Goal: Check status: Check status

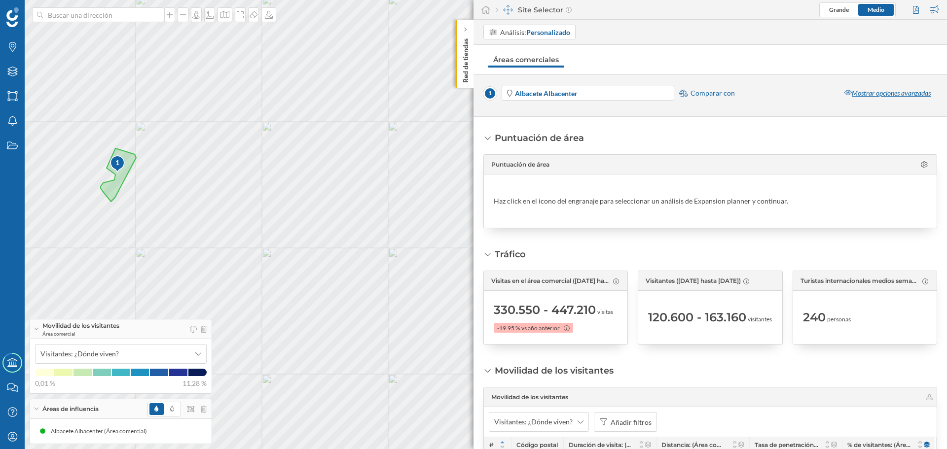
click at [864, 98] on div "Mostrar opciones avanzadas" at bounding box center [887, 93] width 99 height 15
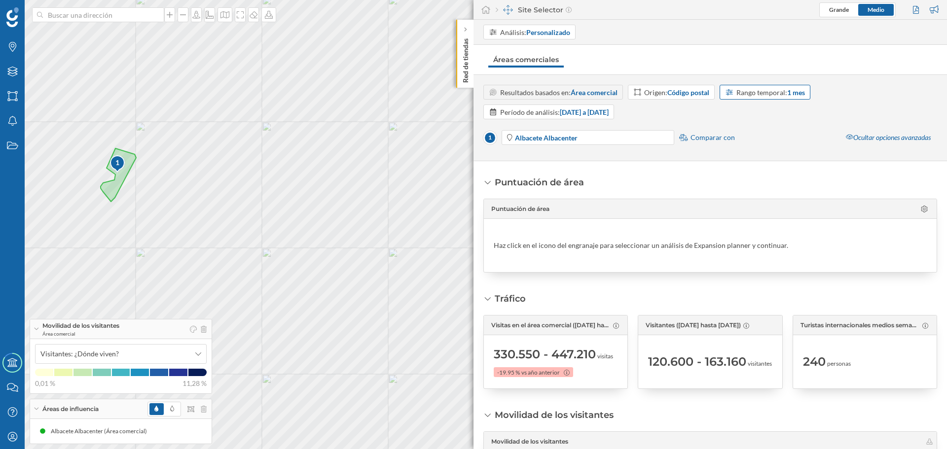
click at [760, 93] on div "Rango temporal: 1 mes" at bounding box center [770, 92] width 69 height 10
click at [741, 185] on div "12 meses" at bounding box center [741, 184] width 28 height 8
click at [765, 94] on div "Rango temporal: 12 meses" at bounding box center [775, 92] width 79 height 10
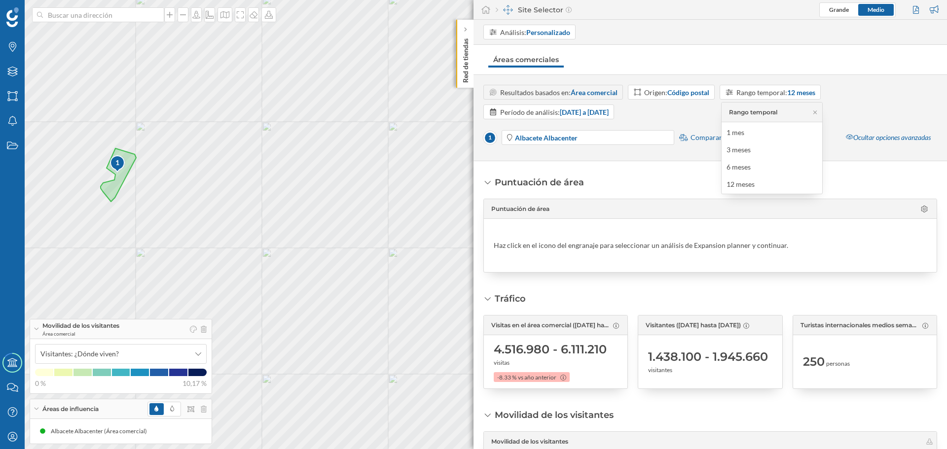
click at [659, 109] on div "Resultados basados en: Área comercial Origen: Código postal Rango temporal: 12 …" at bounding box center [710, 102] width 454 height 35
click at [580, 113] on strong "[DATE] a [DATE]" at bounding box center [584, 112] width 49 height 8
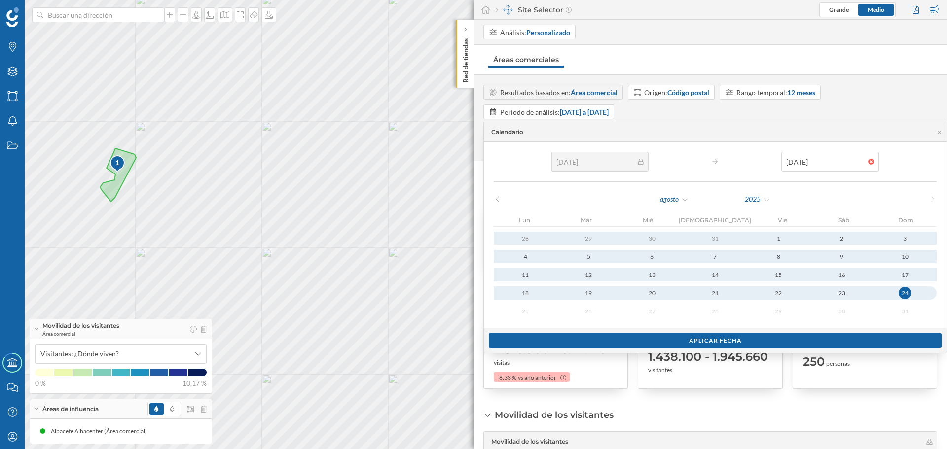
click at [752, 112] on div "Resultados basados en: Área comercial Origen: Código postal Rango temporal: 12 …" at bounding box center [710, 102] width 454 height 35
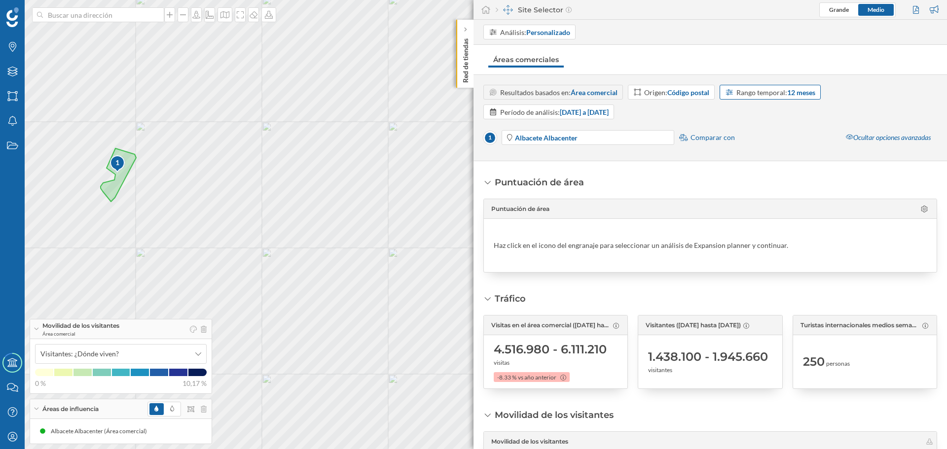
click at [792, 96] on strong "12 meses" at bounding box center [801, 92] width 28 height 8
click at [844, 111] on div "Resultados basados en: Área comercial Origen: Código postal Rango temporal: 12 …" at bounding box center [710, 102] width 454 height 35
click at [603, 110] on strong "[DATE] a [DATE]" at bounding box center [584, 112] width 49 height 8
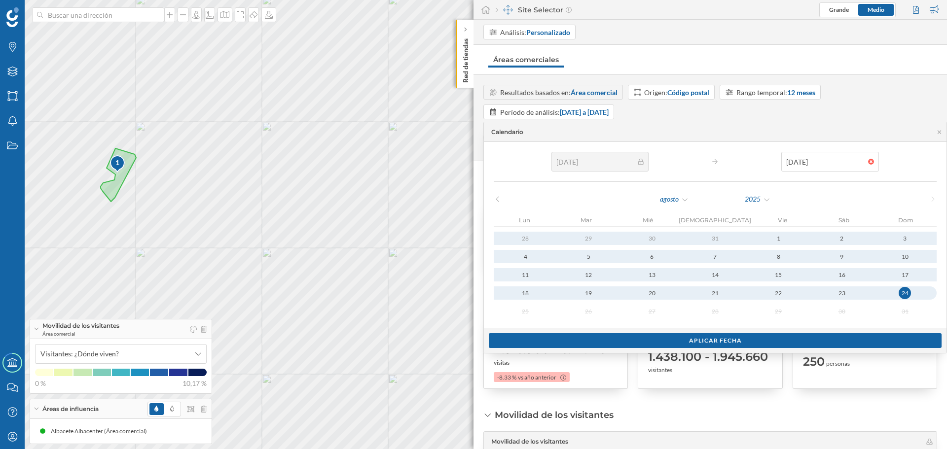
click at [767, 110] on div "Resultados basados en: Área comercial Origen: Código postal Rango temporal: 12 …" at bounding box center [710, 102] width 454 height 35
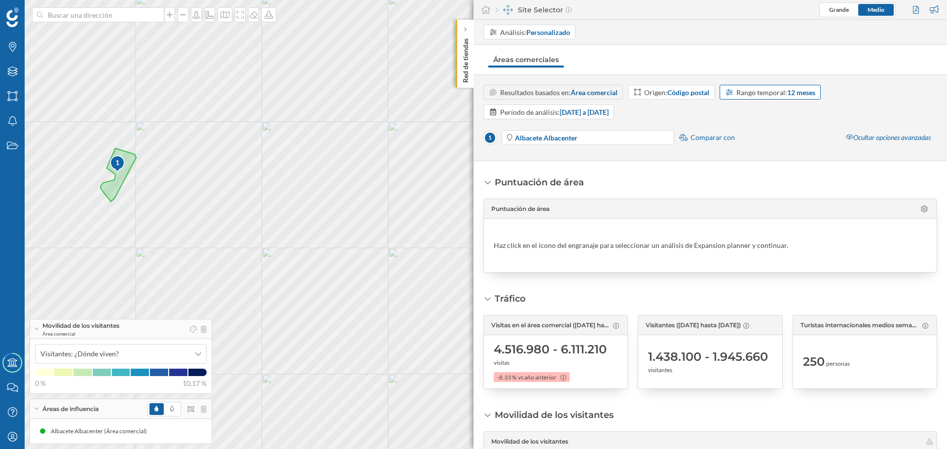
click at [762, 90] on div "Rango temporal: 12 meses" at bounding box center [775, 92] width 79 height 10
click at [743, 165] on div "6 meses" at bounding box center [739, 167] width 24 height 8
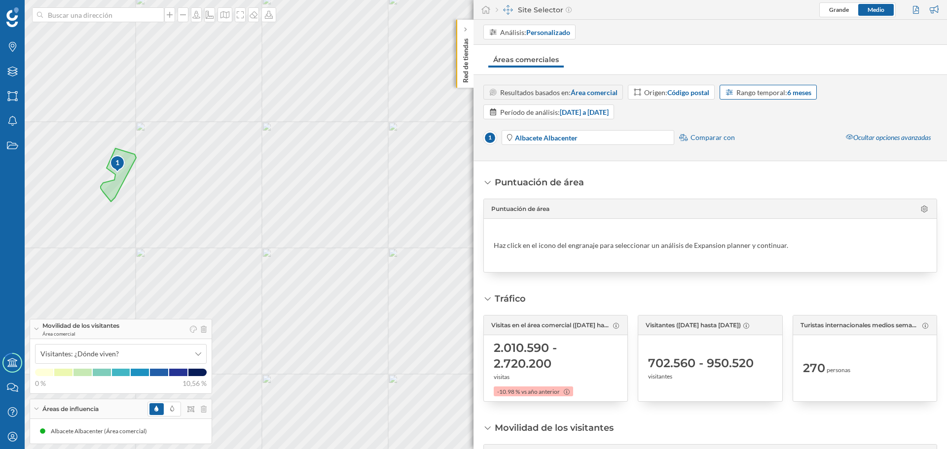
click at [757, 95] on div "Rango temporal: 6 meses" at bounding box center [773, 92] width 75 height 10
click at [747, 181] on div "12 meses" at bounding box center [741, 184] width 28 height 8
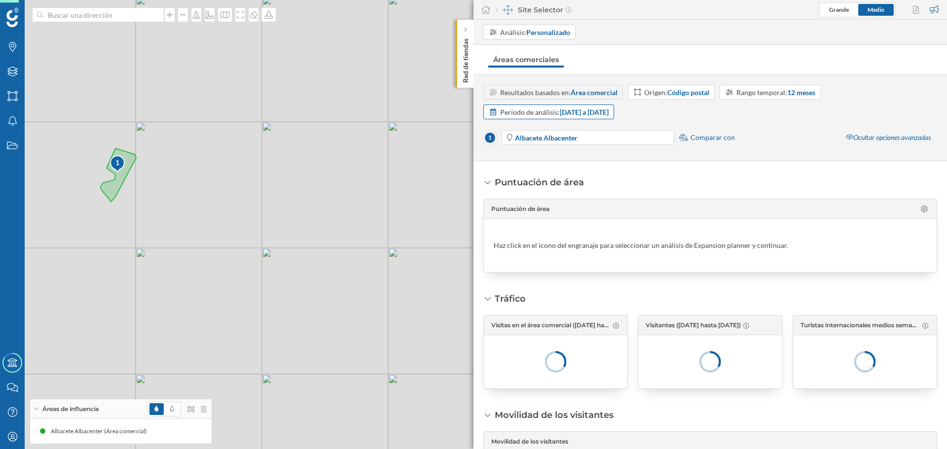
click at [600, 112] on strong "[DATE] a [DATE]" at bounding box center [584, 112] width 49 height 8
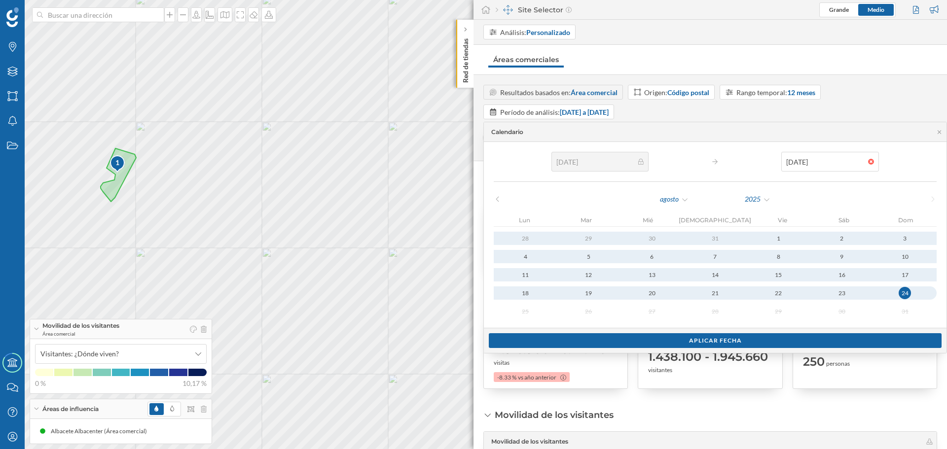
click at [785, 121] on div "Resultados basados en: Área comercial Origen: Código postal Rango temporal: 12 …" at bounding box center [709, 118] width 473 height 66
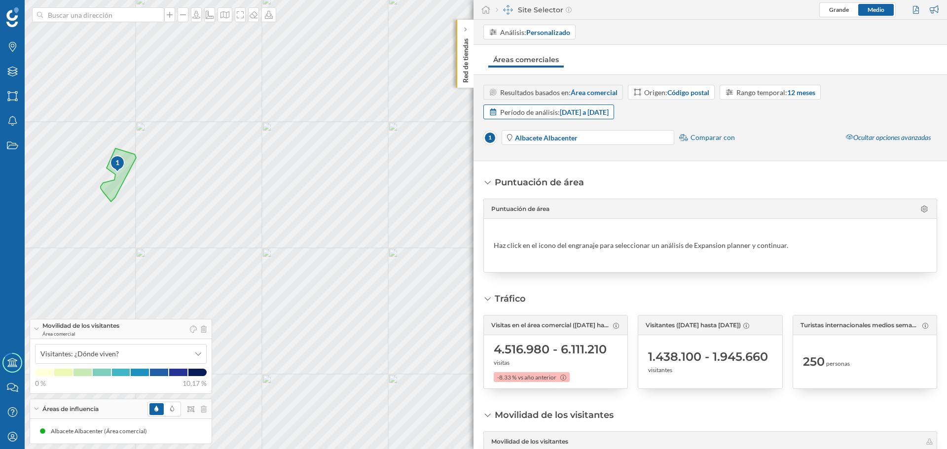
click at [609, 112] on strong "[DATE] a [DATE]" at bounding box center [584, 112] width 49 height 8
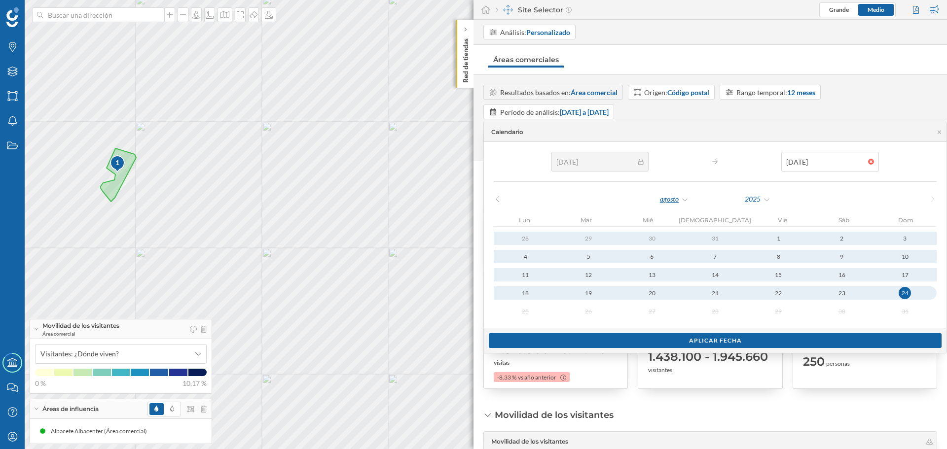
click at [659, 201] on div "agosto" at bounding box center [674, 199] width 30 height 15
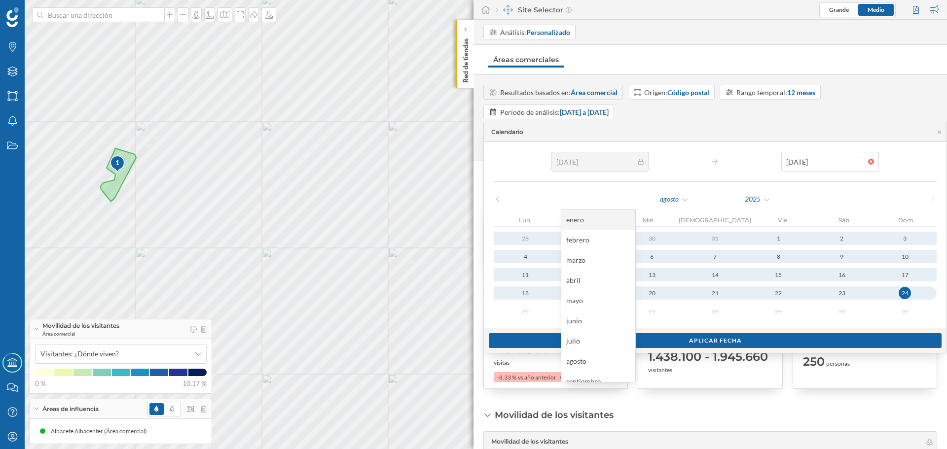
click at [582, 216] on div "enero" at bounding box center [598, 220] width 64 height 10
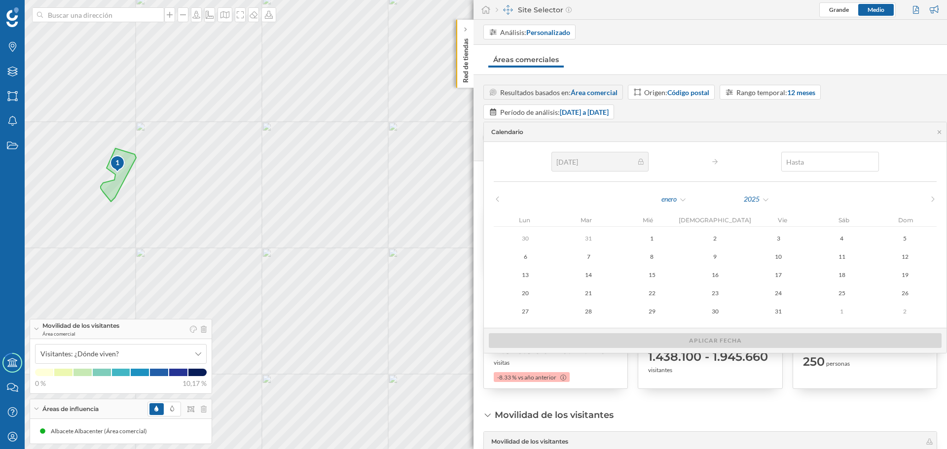
click at [868, 160] on div at bounding box center [873, 162] width 11 height 6
click at [661, 200] on div "enero" at bounding box center [674, 199] width 26 height 15
click at [588, 217] on div "enero" at bounding box center [599, 220] width 64 height 10
click at [743, 200] on div "2025" at bounding box center [756, 199] width 27 height 15
click at [629, 298] on div "2025" at bounding box center [643, 300] width 64 height 10
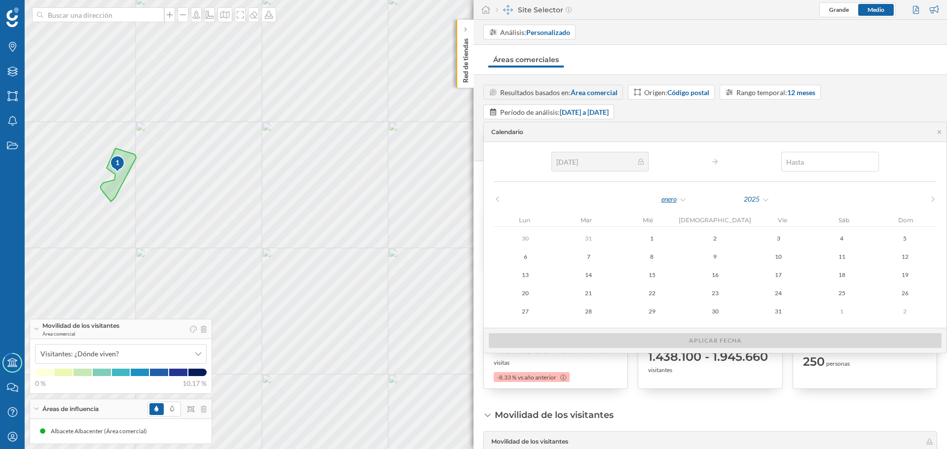
click at [661, 198] on div "enero" at bounding box center [674, 199] width 26 height 15
click at [518, 191] on div "[DATE] [DATE] lun mar mié jue vie sáb dom 30 31 1 2 3 4 5 6 7 8 9 10 11 12 13 1…" at bounding box center [715, 235] width 463 height 186
click at [936, 132] on icon at bounding box center [939, 132] width 7 height 6
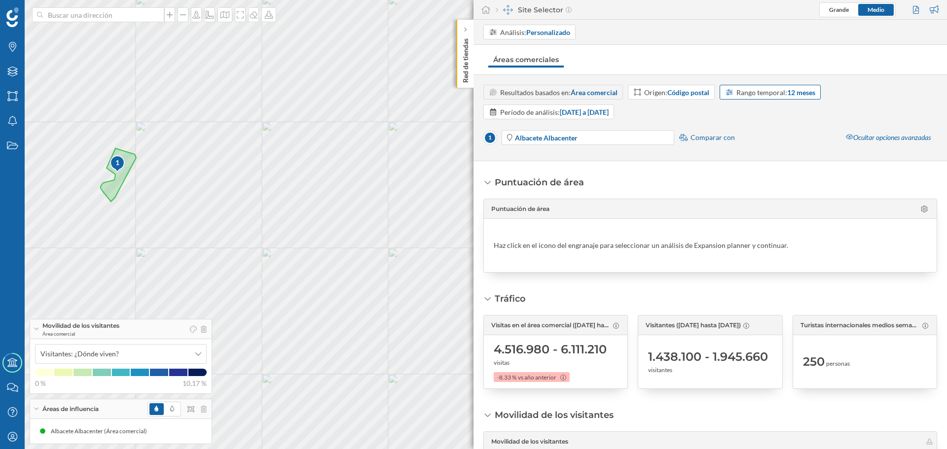
click at [774, 94] on div "Rango temporal: 12 meses" at bounding box center [775, 92] width 79 height 10
click at [568, 116] on div "Período de análisis: [DATE] a [DATE]" at bounding box center [554, 112] width 109 height 10
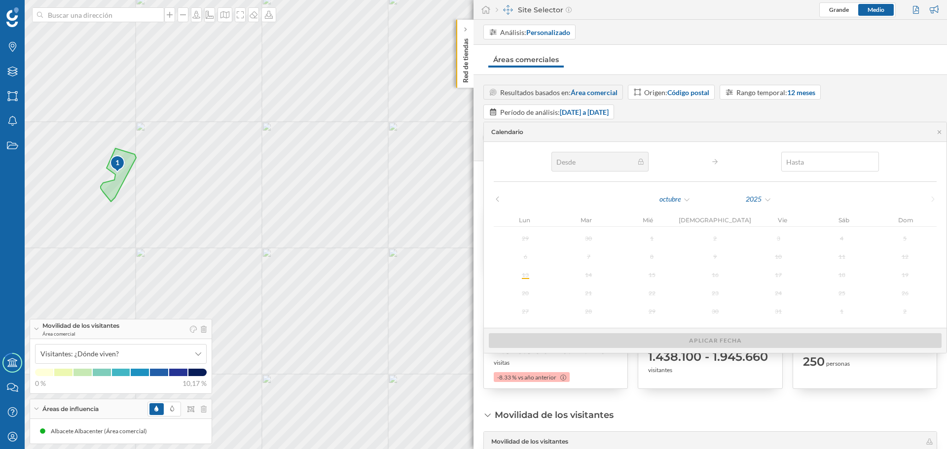
click at [758, 151] on div "Resultados basados en: Área comercial Origen: Código postal Rango temporal: 12 …" at bounding box center [709, 117] width 473 height 87
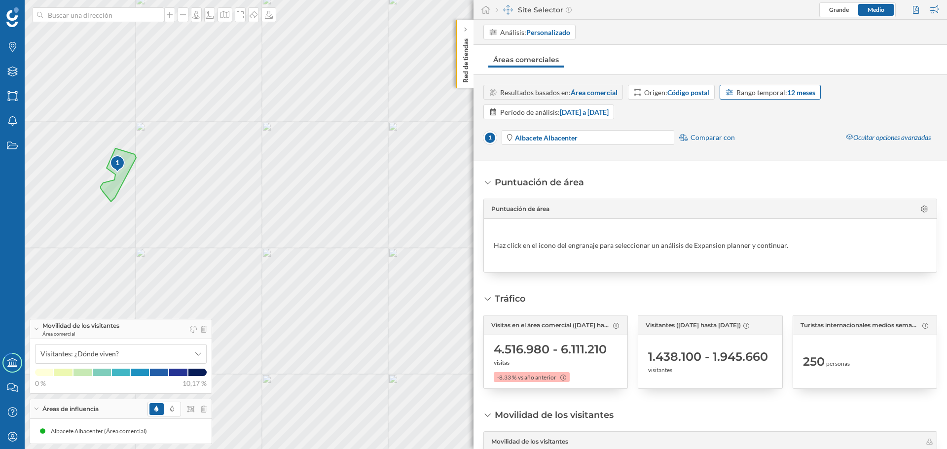
click at [780, 94] on div "Rango temporal: 12 meses" at bounding box center [775, 92] width 79 height 10
click at [847, 108] on div "Resultados basados en: Área comercial Origen: Código postal Rango temporal: 12 …" at bounding box center [710, 102] width 454 height 35
click at [609, 116] on strong "[DATE] a [DATE]" at bounding box center [584, 112] width 49 height 8
